Goal: Task Accomplishment & Management: Manage account settings

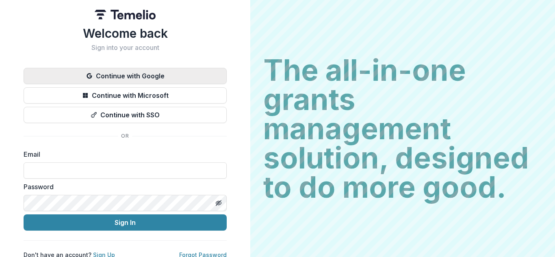
click at [141, 76] on button "Continue with Google" at bounding box center [125, 76] width 203 height 16
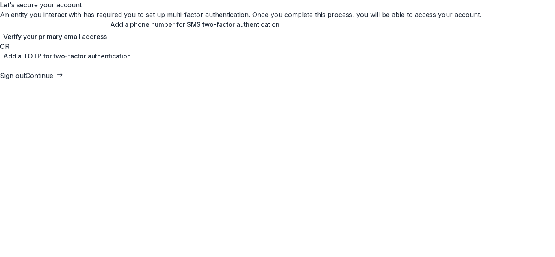
click at [280, 29] on span "Add a phone number for SMS two-factor authentication" at bounding box center [195, 25] width 170 height 10
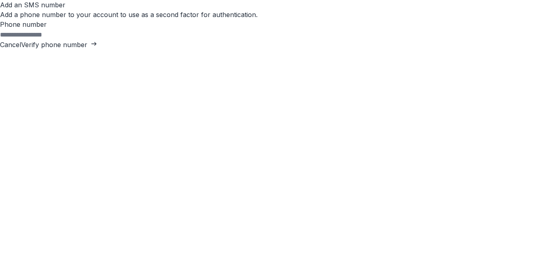
click at [21, 50] on button "Cancel" at bounding box center [10, 45] width 21 height 10
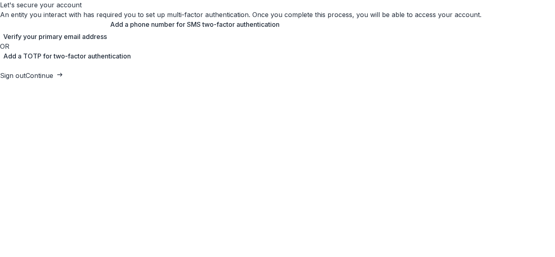
click at [131, 61] on span "Add a TOTP for two-factor authentication" at bounding box center [67, 56] width 128 height 10
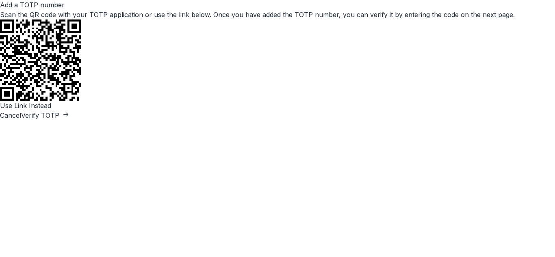
click at [69, 120] on button "Verify TOTP" at bounding box center [45, 116] width 48 height 10
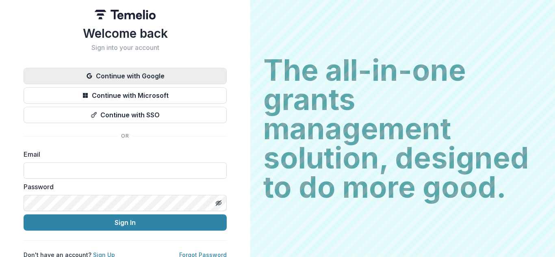
click at [112, 74] on button "Continue with Google" at bounding box center [125, 76] width 203 height 16
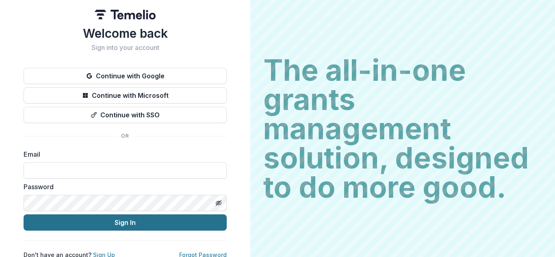
click at [123, 225] on button "Sign In" at bounding box center [125, 223] width 203 height 16
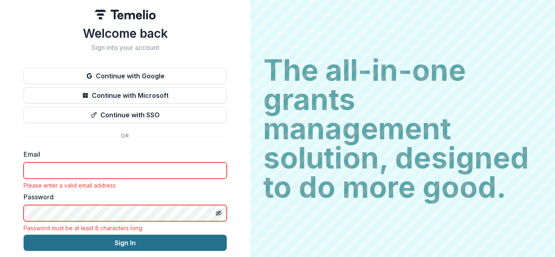
type input "**********"
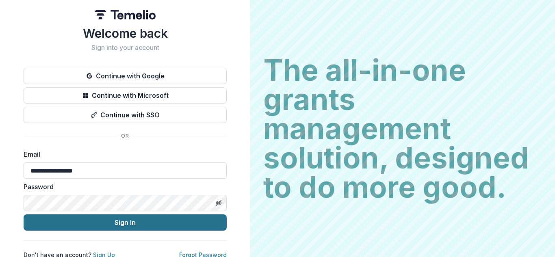
click at [123, 222] on button "Sign In" at bounding box center [125, 223] width 203 height 16
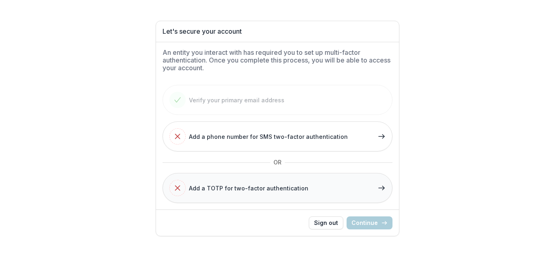
click at [245, 187] on span "Add a TOTP for two-factor authentication" at bounding box center [249, 188] width 120 height 9
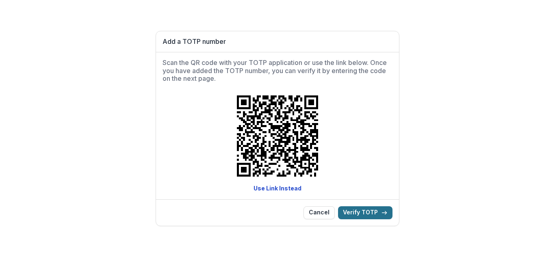
click at [356, 212] on button "Verify TOTP" at bounding box center [365, 212] width 54 height 13
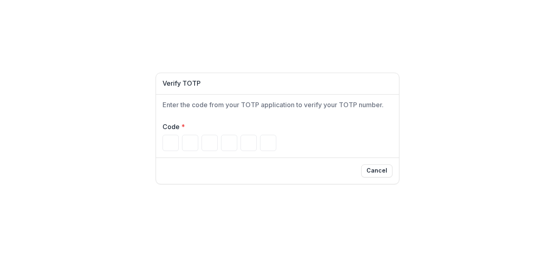
type input "*"
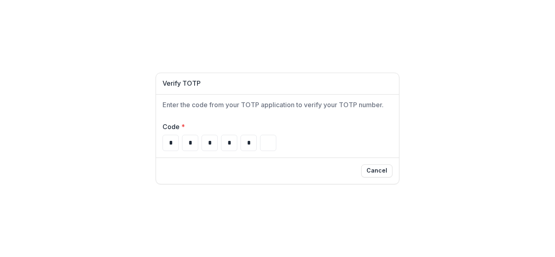
type input "*"
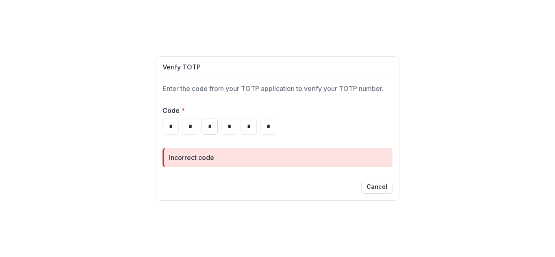
click at [206, 130] on input "*" at bounding box center [210, 127] width 16 height 16
drag, startPoint x: 270, startPoint y: 126, endPoint x: 133, endPoint y: 127, distance: 137.0
click at [133, 127] on div "Verify TOTP Enter the code from your TOTP application to verify your TOTP numbe…" at bounding box center [277, 128] width 555 height 257
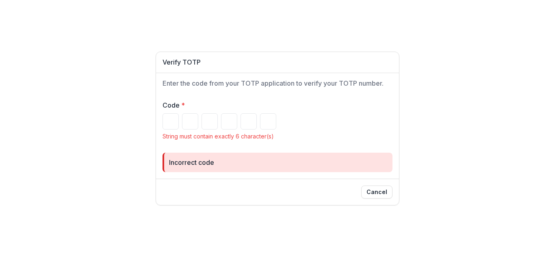
type input "*"
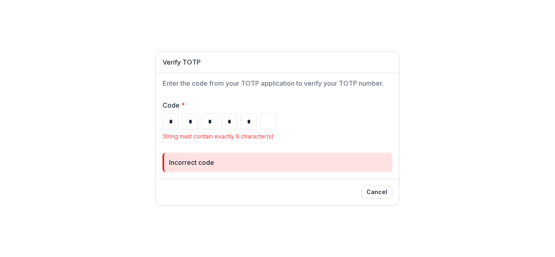
type input "*"
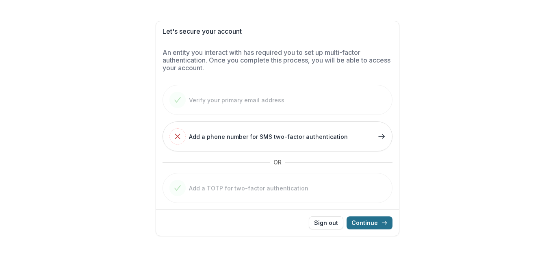
click at [368, 224] on button "Continue" at bounding box center [370, 223] width 46 height 13
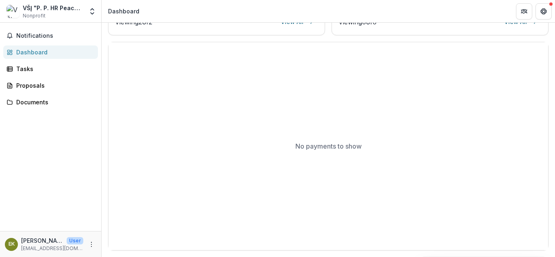
scroll to position [63, 0]
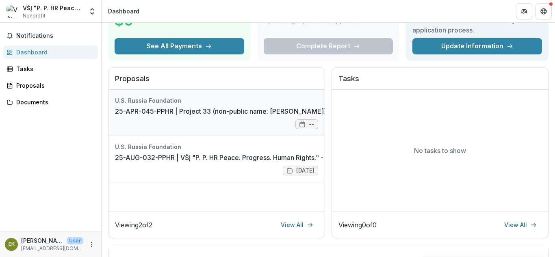
click at [212, 112] on link "25-APR-045-PPHR | Project 33 (non-public name: [PERSON_NAME])" at bounding box center [220, 112] width 211 height 10
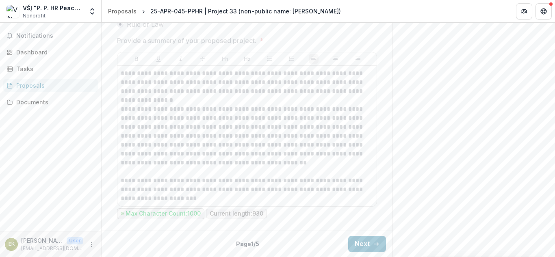
scroll to position [543, 0]
click at [358, 245] on button "Next" at bounding box center [367, 244] width 38 height 16
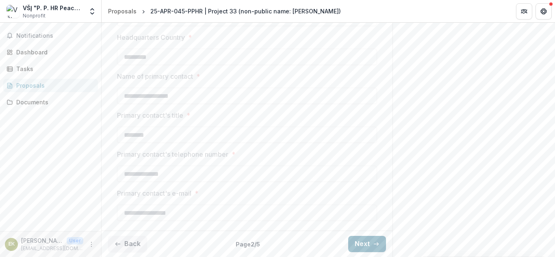
scroll to position [367, 0]
click at [358, 245] on button "Next" at bounding box center [367, 244] width 38 height 16
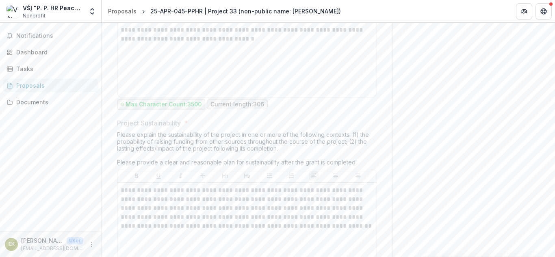
scroll to position [2975, 0]
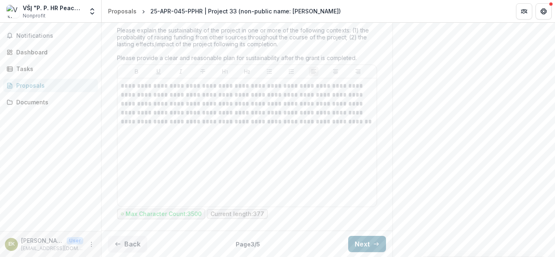
click at [357, 246] on button "Next" at bounding box center [367, 244] width 38 height 16
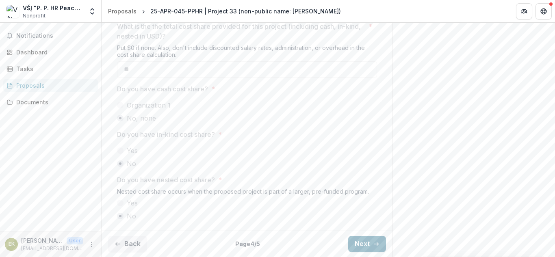
scroll to position [1237, 0]
click at [360, 241] on button "Next" at bounding box center [367, 244] width 38 height 16
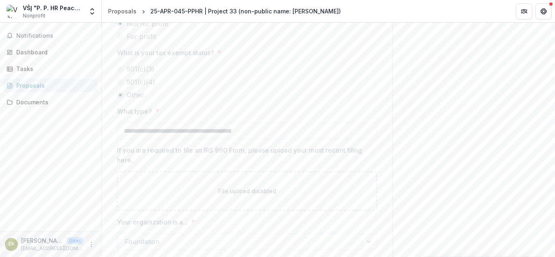
scroll to position [366, 0]
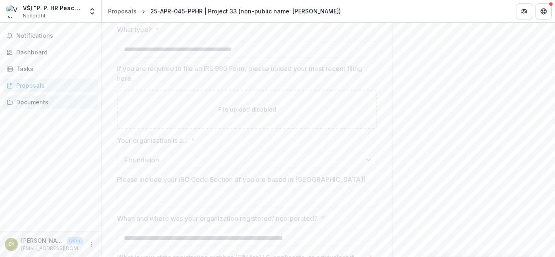
click at [33, 104] on div "Documents" at bounding box center [53, 102] width 75 height 9
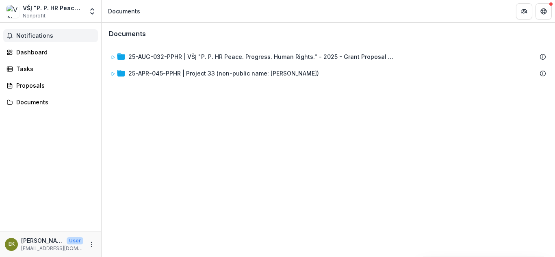
click at [37, 33] on span "Notifications" at bounding box center [55, 36] width 78 height 7
click at [34, 52] on div "Dashboard" at bounding box center [53, 52] width 75 height 9
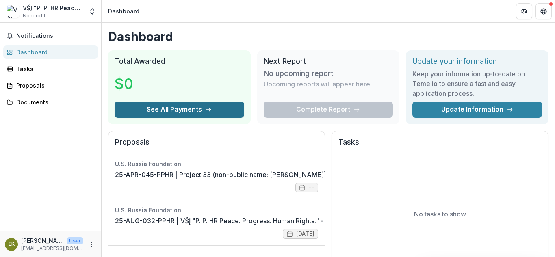
click at [191, 109] on button "See All Payments" at bounding box center [180, 110] width 130 height 16
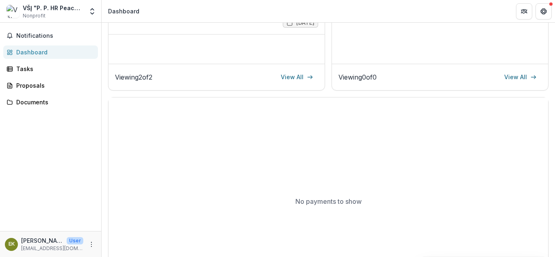
scroll to position [98, 0]
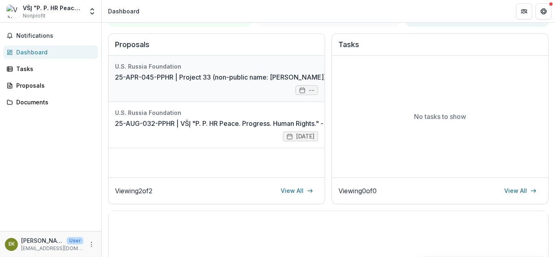
click at [310, 82] on link "25-APR-045-PPHR | Project 33 (non-public name: [PERSON_NAME])" at bounding box center [220, 77] width 211 height 10
